Goal: Task Accomplishment & Management: Manage account settings

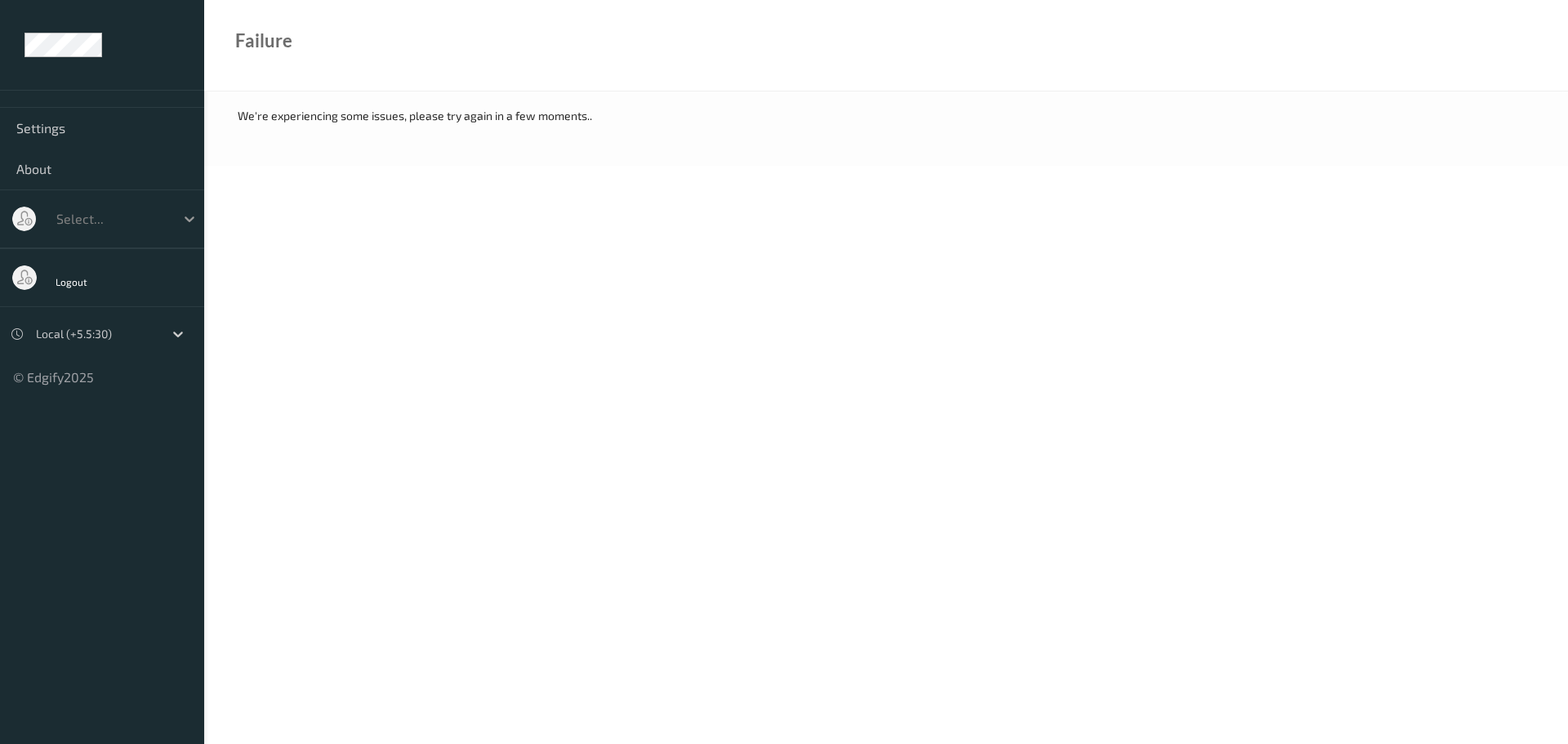
click at [187, 224] on icon at bounding box center [189, 219] width 16 height 16
click at [169, 226] on div "Select..." at bounding box center [111, 219] width 127 height 26
click at [157, 338] on div "Local (+5.5:30)" at bounding box center [95, 334] width 135 height 26
click at [428, 270] on body "Settings About Select... Logout Local (+5.5:30) © Edgify 2025 New Dashboard Exp…" at bounding box center [784, 372] width 1568 height 744
